Goal: Task Accomplishment & Management: Manage account settings

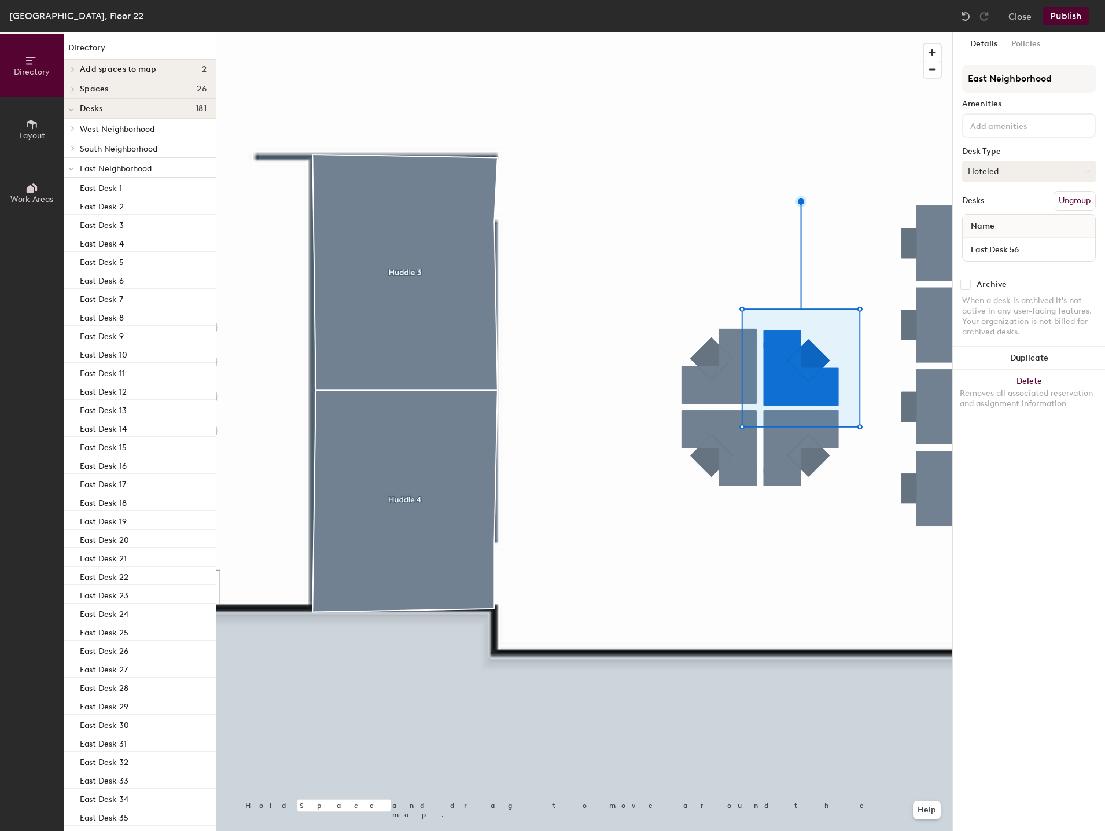
click at [1032, 171] on button "Hoteled" at bounding box center [1029, 171] width 134 height 21
click at [1016, 210] on div "Assigned" at bounding box center [1021, 206] width 116 height 17
click at [1065, 28] on div "[GEOGRAPHIC_DATA], Floor 22 Close Publish" at bounding box center [552, 16] width 1105 height 32
click at [1065, 24] on button "Publish" at bounding box center [1066, 16] width 46 height 19
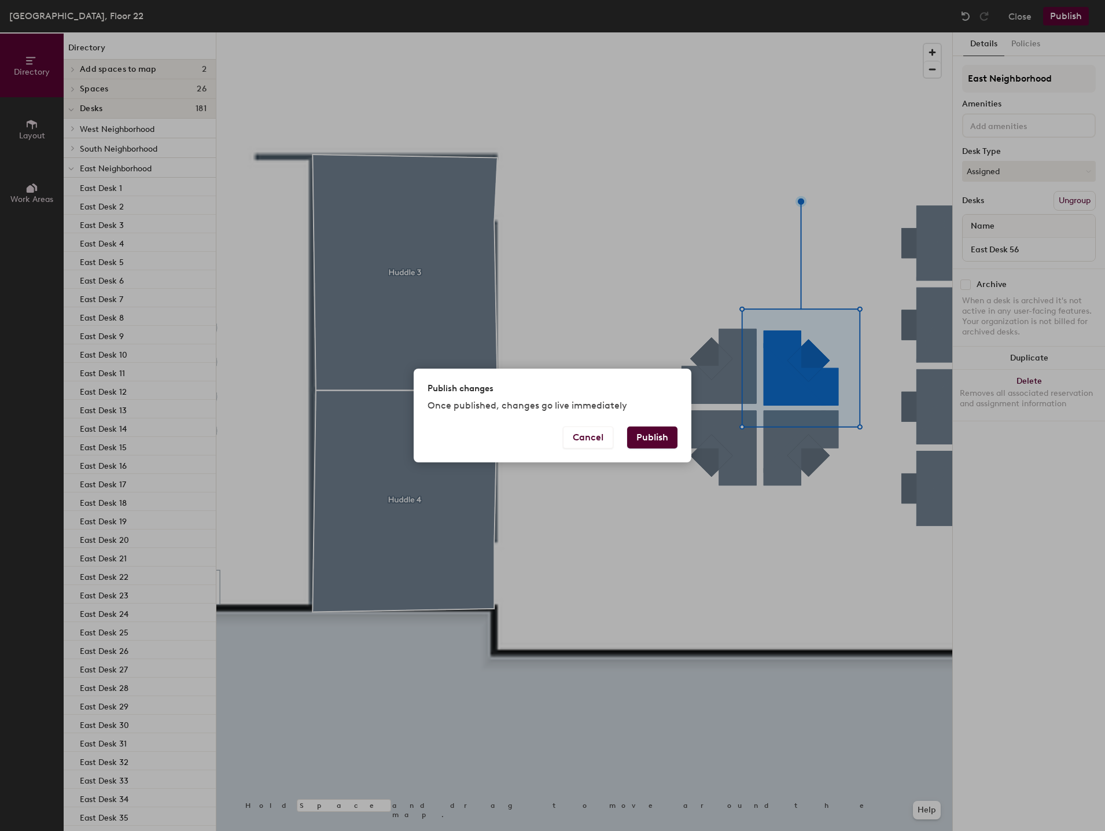
click at [649, 436] on button "Publish" at bounding box center [652, 437] width 50 height 22
